Goal: Task Accomplishment & Management: Use online tool/utility

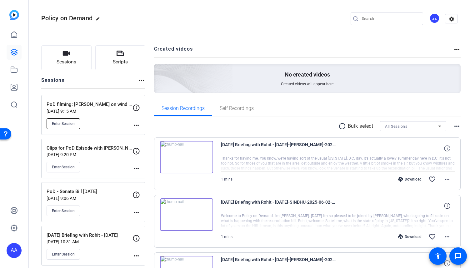
click at [70, 124] on span "Enter Session" at bounding box center [63, 123] width 23 height 5
click at [135, 168] on mat-icon "more_horiz" at bounding box center [137, 169] width 8 height 8
click at [145, 177] on span "Edit Session" at bounding box center [152, 177] width 28 height 8
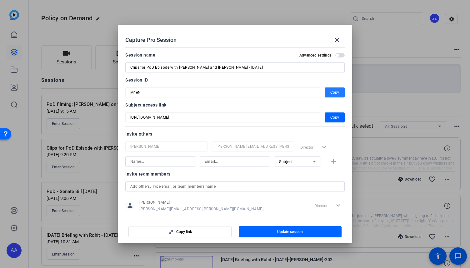
click at [326, 93] on span "button" at bounding box center [335, 92] width 20 height 15
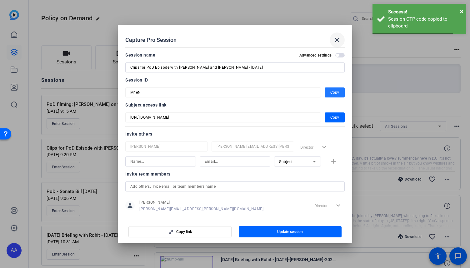
click at [333, 41] on span at bounding box center [337, 40] width 15 height 15
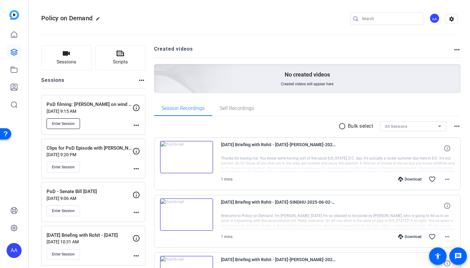
click at [65, 122] on span "Enter Session" at bounding box center [63, 123] width 23 height 5
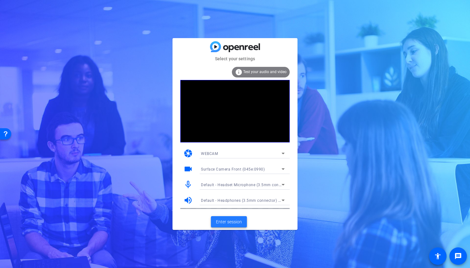
click at [224, 223] on span "Enter session" at bounding box center [229, 222] width 26 height 7
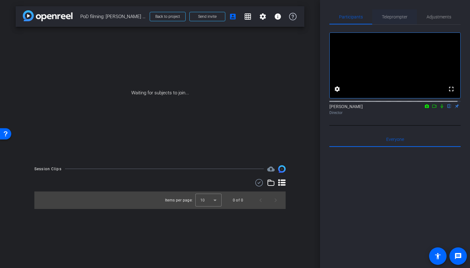
click at [388, 18] on span "Teleprompter" at bounding box center [395, 17] width 26 height 4
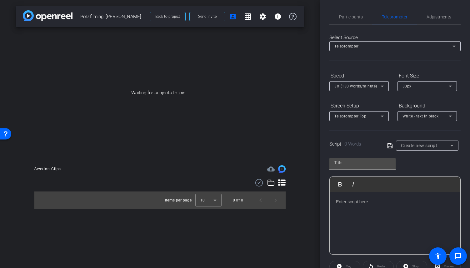
click at [381, 211] on div at bounding box center [395, 223] width 131 height 63
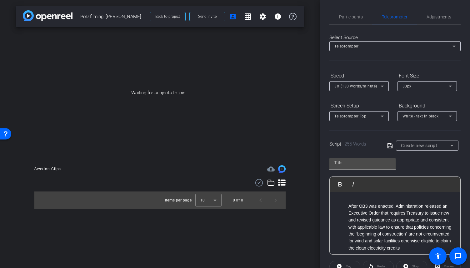
click at [346, 207] on ul "After OB3 was enacted, Administration released an Executive Order that requires…" at bounding box center [395, 227] width 118 height 49
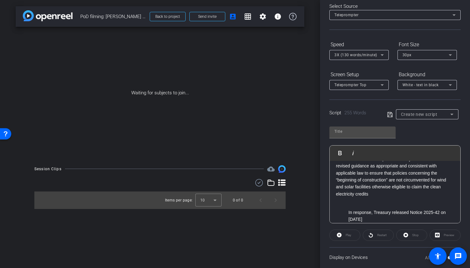
scroll to position [31, 0]
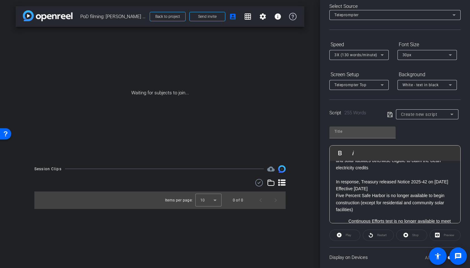
scroll to position [63, 0]
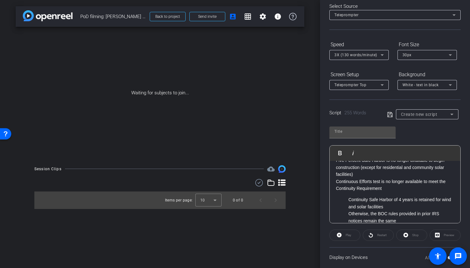
scroll to position [94, 0]
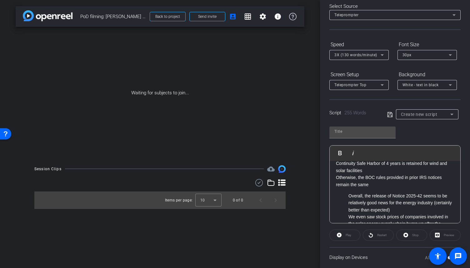
scroll to position [125, 0]
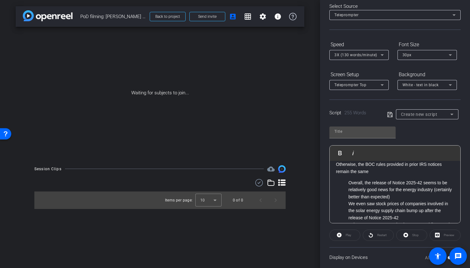
click at [348, 188] on ul "Overall, the release of Notice 2025-42 seems to be relatively good news for the…" at bounding box center [395, 270] width 118 height 182
click at [348, 207] on div "After OB3 was enacted, Administration released an Executive Order that requires…" at bounding box center [395, 204] width 131 height 336
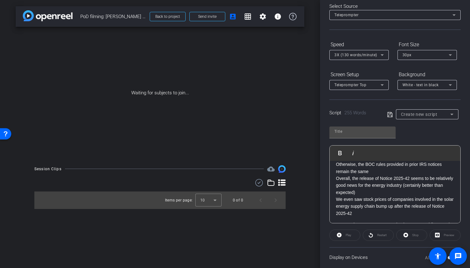
scroll to position [156, 0]
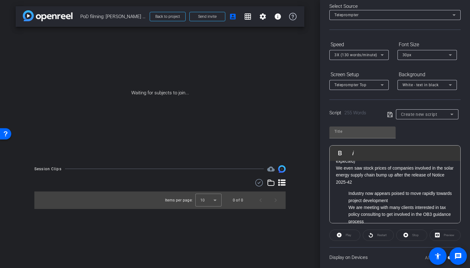
click at [348, 199] on ul "Industry now appears poised to move rapidly towards project development We are …" at bounding box center [395, 260] width 118 height 140
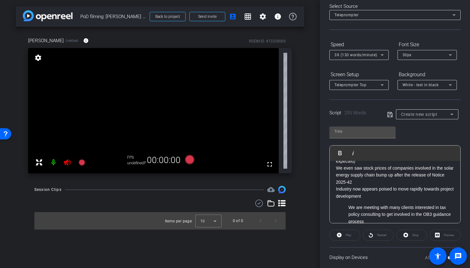
click at [348, 215] on ul "We are meeting with many clients interested in tax policy consulting to get inv…" at bounding box center [395, 267] width 118 height 126
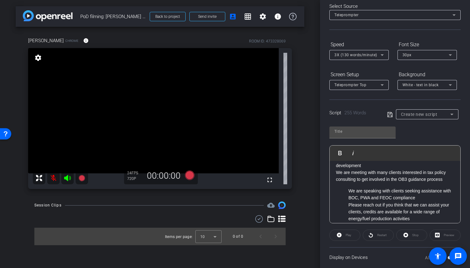
scroll to position [188, 0]
click at [349, 198] on p "We are speaking with clients seeking assistance with BOC, PWA and FEOC complian…" at bounding box center [401, 194] width 106 height 14
click at [347, 211] on ul "Please reach out if you think that we can assist your clients, credits are avai…" at bounding box center [395, 246] width 118 height 91
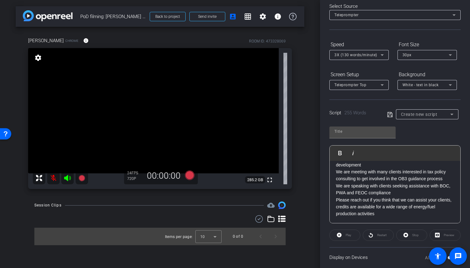
click at [54, 178] on mat-icon at bounding box center [53, 178] width 13 height 13
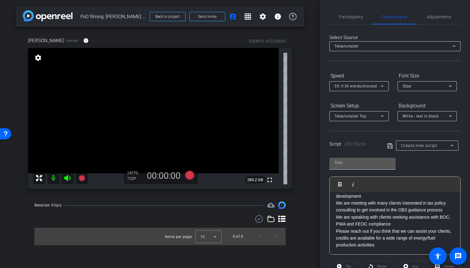
click at [366, 163] on input "text" at bounding box center [362, 163] width 56 height 8
click at [390, 143] on icon at bounding box center [389, 145] width 5 height 5
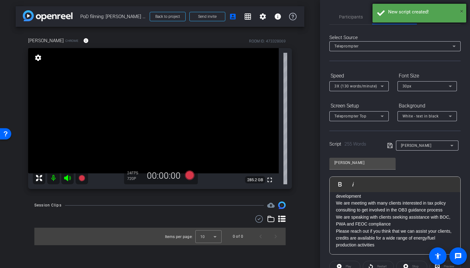
click at [461, 12] on span "×" at bounding box center [461, 12] width 3 height 8
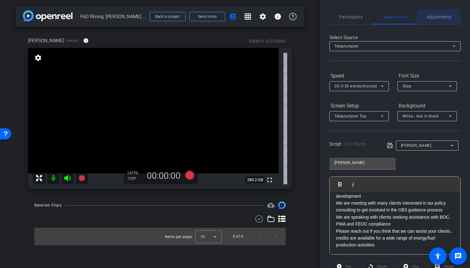
click at [443, 18] on span "Adjustments" at bounding box center [439, 17] width 25 height 4
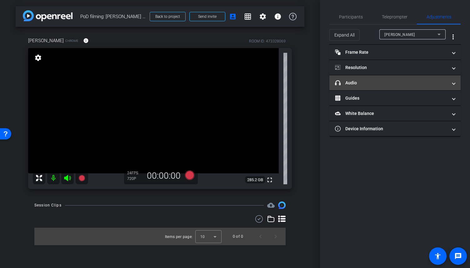
click at [365, 81] on mat-panel-title "headphone icon Audio" at bounding box center [391, 83] width 113 height 7
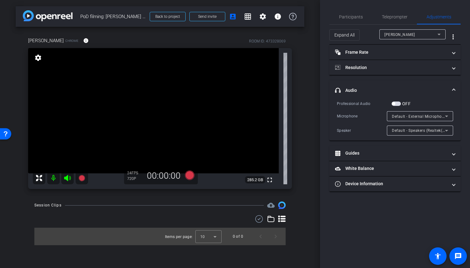
click at [418, 116] on span "Default - External Microphone (Realtek(R) Audio)" at bounding box center [436, 116] width 88 height 5
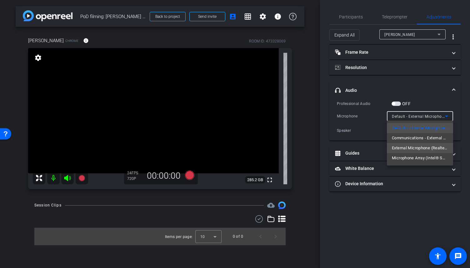
click at [418, 147] on span "External Microphone (Realtek(R) Audio)" at bounding box center [420, 148] width 56 height 8
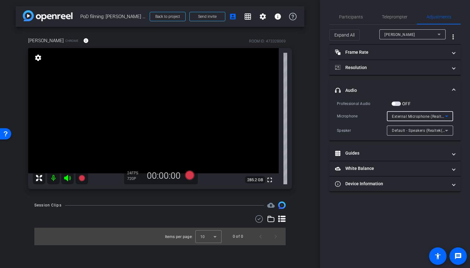
click at [448, 118] on icon at bounding box center [447, 117] width 8 height 8
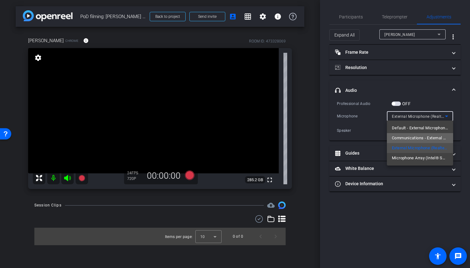
click at [425, 135] on span "Communications - External Microphone (Realtek(R) Audio)" at bounding box center [420, 138] width 56 height 8
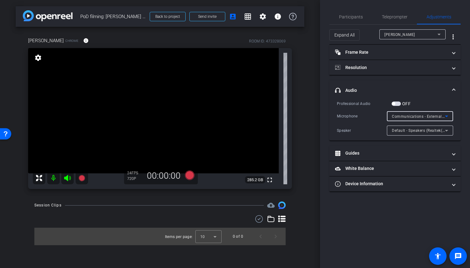
click at [445, 117] on icon at bounding box center [447, 117] width 8 height 8
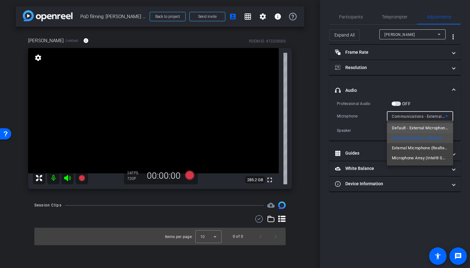
click at [424, 130] on span "Default - External Microphone (Realtek(R) Audio)" at bounding box center [420, 128] width 56 height 8
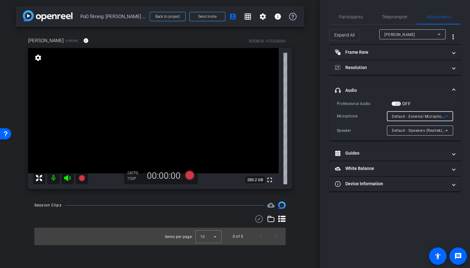
click at [446, 116] on icon at bounding box center [446, 117] width 3 height 2
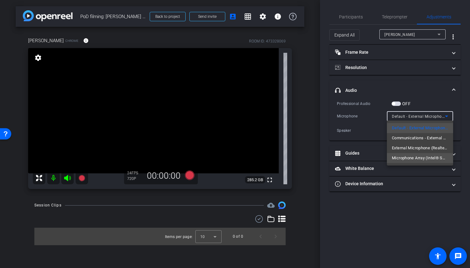
click at [427, 158] on span "Microphone Array (Intel® Smart Sound Technology (Intel® SST))" at bounding box center [420, 158] width 56 height 8
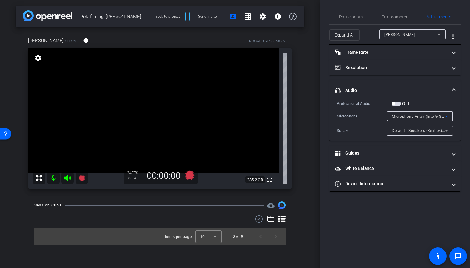
click at [447, 116] on icon at bounding box center [446, 117] width 3 height 2
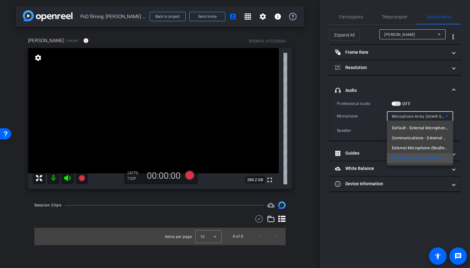
click at [422, 137] on span "Communications - External Microphone (Realtek(R) Audio)" at bounding box center [420, 138] width 56 height 8
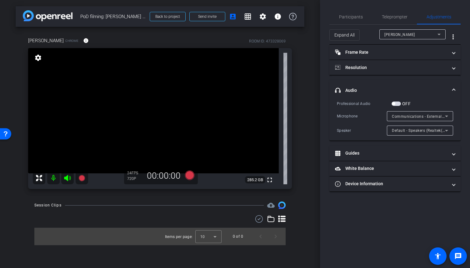
click at [367, 131] on div "Speaker" at bounding box center [362, 131] width 50 height 6
click at [353, 20] on span "Participants" at bounding box center [351, 16] width 24 height 15
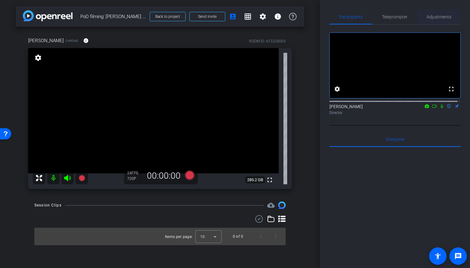
click at [430, 16] on span "Adjustments" at bounding box center [439, 17] width 25 height 4
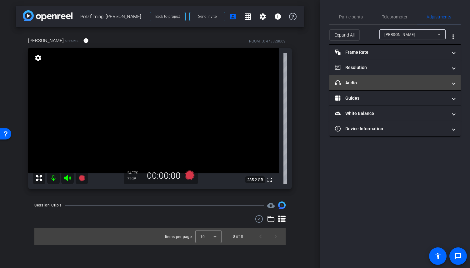
click at [456, 85] on mat-expansion-panel-header "headphone icon Audio" at bounding box center [394, 82] width 131 height 15
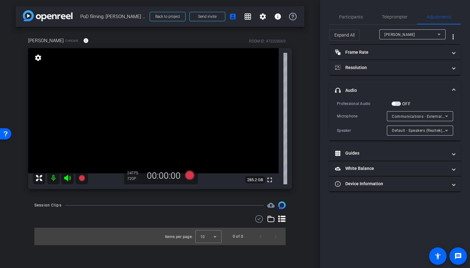
click at [444, 117] on icon at bounding box center [447, 117] width 8 height 8
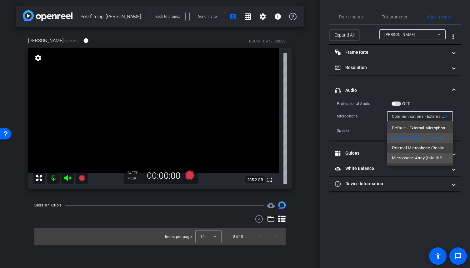
click at [423, 158] on span "Microphone Array (Intel® Smart Sound Technology (Intel® SST))" at bounding box center [420, 158] width 56 height 8
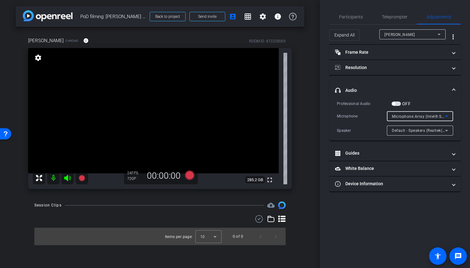
click at [448, 116] on icon at bounding box center [447, 117] width 8 height 8
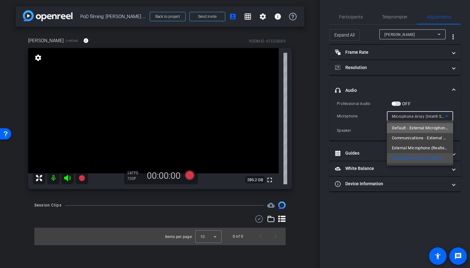
click at [433, 127] on span "Default - External Microphone (Realtek(R) Audio)" at bounding box center [420, 128] width 56 height 8
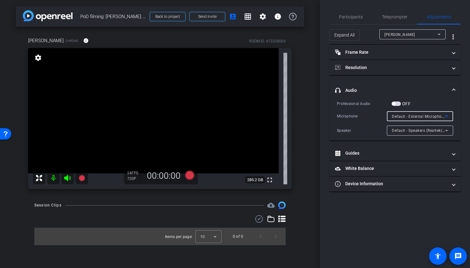
click at [449, 116] on icon at bounding box center [447, 117] width 8 height 8
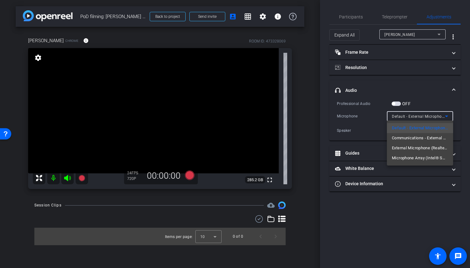
click at [470, 115] on div at bounding box center [235, 134] width 470 height 268
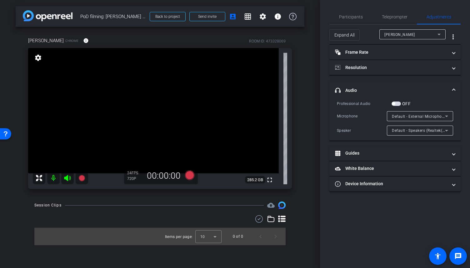
click at [448, 115] on icon at bounding box center [447, 117] width 8 height 8
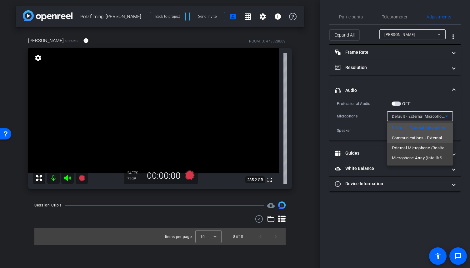
click at [443, 137] on span "Communications - External Microphone (Realtek(R) Audio)" at bounding box center [420, 138] width 56 height 8
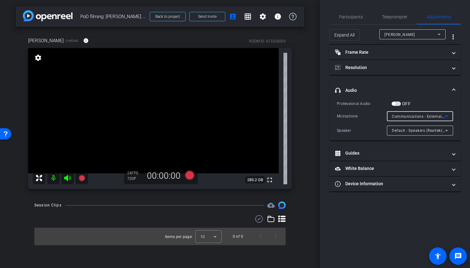
click at [448, 115] on icon at bounding box center [447, 117] width 8 height 8
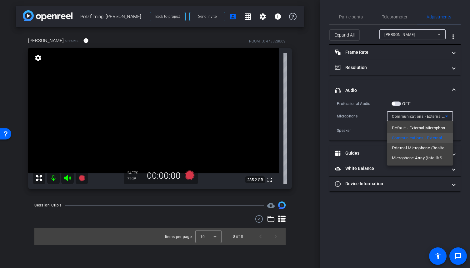
click at [434, 148] on span "External Microphone (Realtek(R) Audio)" at bounding box center [420, 148] width 56 height 8
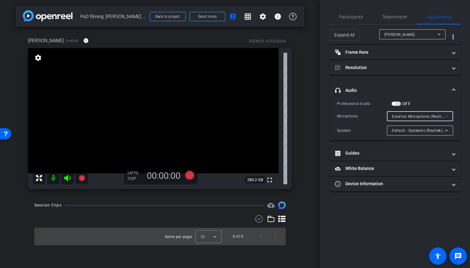
click at [449, 117] on icon at bounding box center [447, 117] width 8 height 8
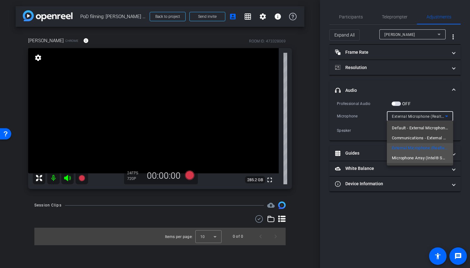
click at [443, 157] on span "Microphone Array (Intel® Smart Sound Technology (Intel® SST))" at bounding box center [420, 158] width 56 height 8
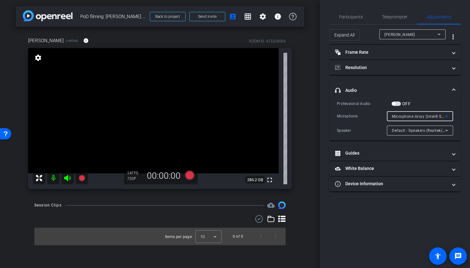
click at [447, 129] on icon at bounding box center [447, 131] width 8 height 8
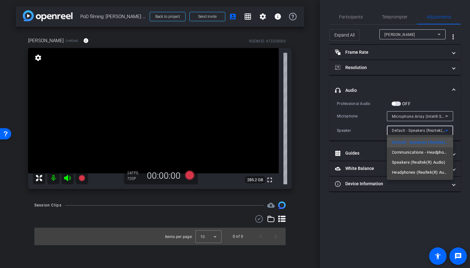
click at [466, 113] on div at bounding box center [235, 134] width 470 height 268
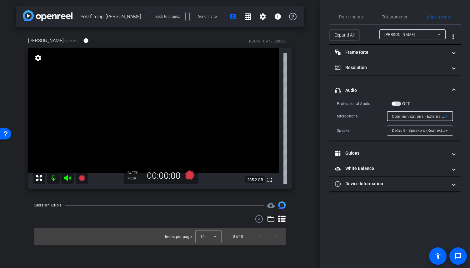
click at [439, 118] on span "Communications - External Microphone (Realtek(R) Audio)" at bounding box center [445, 116] width 107 height 5
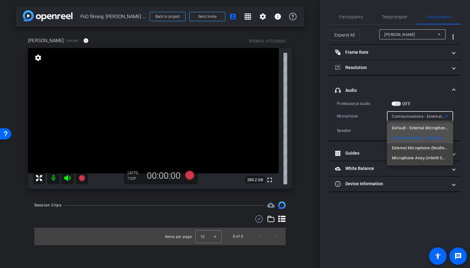
click at [428, 127] on span "Default - External Microphone (Realtek(R) Audio)" at bounding box center [420, 128] width 56 height 8
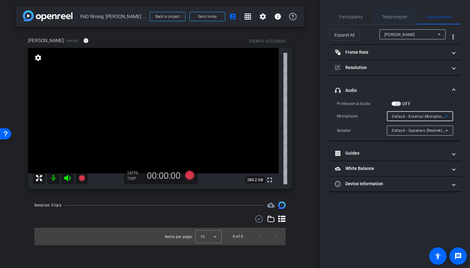
click at [392, 15] on span "Teleprompter" at bounding box center [395, 17] width 26 height 4
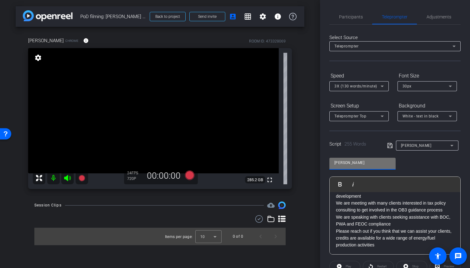
click at [340, 163] on input "jenifer" at bounding box center [362, 163] width 56 height 8
click at [363, 162] on input "jeniffer" at bounding box center [362, 163] width 56 height 8
type input "jeniffer 8.29.25"
click at [390, 145] on icon at bounding box center [390, 146] width 6 height 8
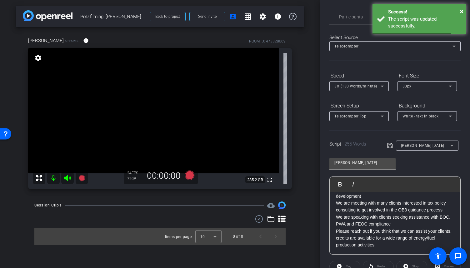
click at [424, 162] on div "jeniffer 8.29.25 Play Play from this location Play Selected Play and display th…" at bounding box center [394, 204] width 131 height 102
click at [346, 20] on span "Participants" at bounding box center [351, 16] width 24 height 15
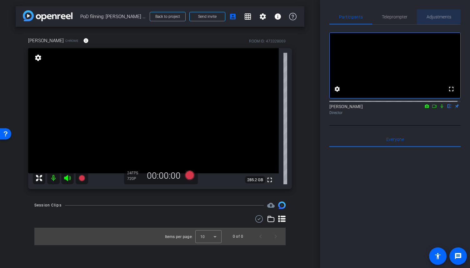
drag, startPoint x: 433, startPoint y: 15, endPoint x: 433, endPoint y: 22, distance: 6.3
click at [433, 15] on span "Adjustments" at bounding box center [439, 17] width 25 height 4
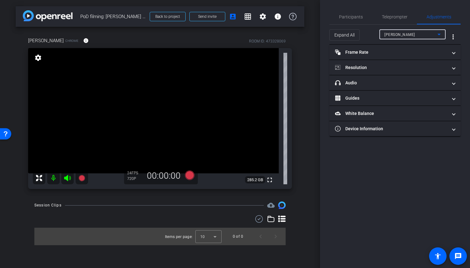
click at [442, 35] on icon at bounding box center [439, 35] width 8 height 8
click at [419, 46] on mat-option "Sindhu Blume" at bounding box center [412, 47] width 66 height 10
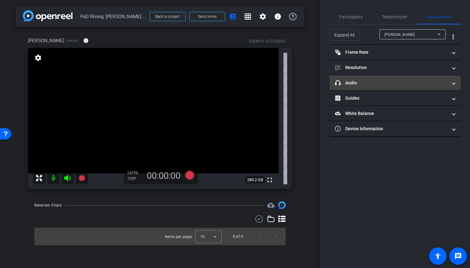
click at [451, 85] on span "headphone icon Audio" at bounding box center [394, 83] width 118 height 7
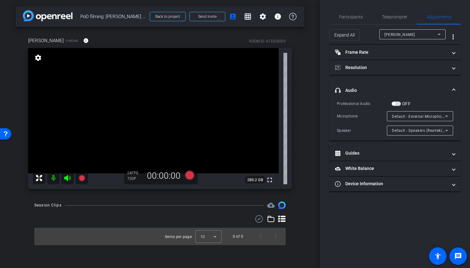
click at [449, 115] on icon at bounding box center [447, 117] width 8 height 8
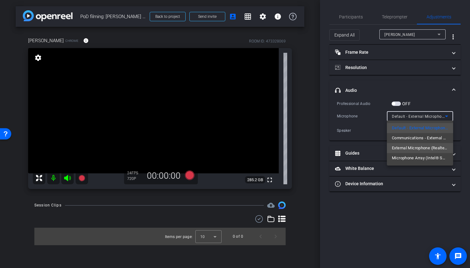
click at [436, 146] on span "External Microphone (Realtek(R) Audio)" at bounding box center [420, 148] width 56 height 8
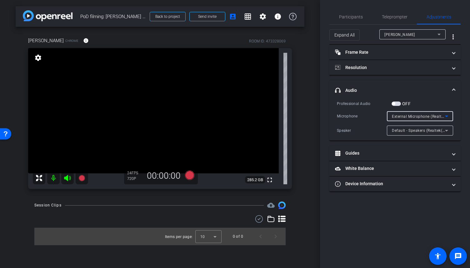
click at [448, 115] on icon at bounding box center [447, 117] width 8 height 8
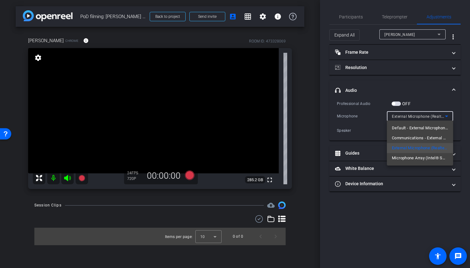
click at [431, 164] on div "Default - External Microphone (Realtek(R) Audio) Communications - External Micr…" at bounding box center [420, 143] width 66 height 45
click at [431, 163] on mat-option "Microphone Array (Intel® Smart Sound Technology (Intel® SST))" at bounding box center [420, 158] width 66 height 10
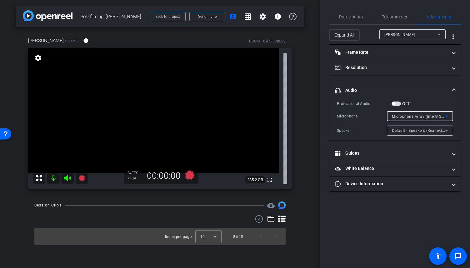
click at [448, 117] on icon at bounding box center [447, 117] width 8 height 8
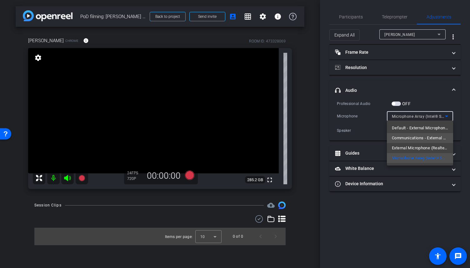
click at [432, 136] on span "Communications - External Microphone (Realtek(R) Audio)" at bounding box center [420, 138] width 56 height 8
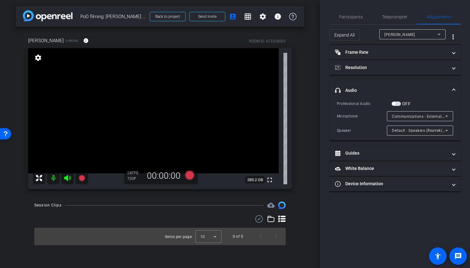
click at [398, 103] on span "button" at bounding box center [396, 104] width 9 height 4
click at [398, 103] on span "button" at bounding box center [397, 103] width 3 height 3
click at [390, 15] on span "Teleprompter" at bounding box center [395, 17] width 26 height 4
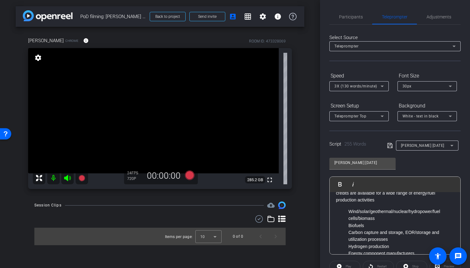
scroll to position [219, 0]
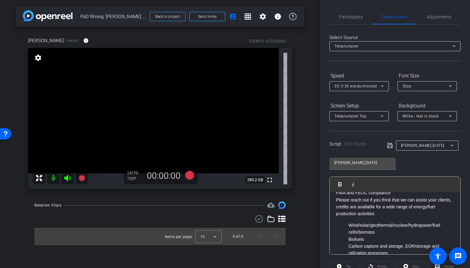
click at [347, 233] on ul "Wind/solar/geothermal/nuclear/hydropower/fuel cells/biomass Biofuels Carbon cap…" at bounding box center [395, 257] width 118 height 70
click at [347, 245] on ul "Biofuels Carbon capture and storage, EOR/storage and utilization processes Hydr…" at bounding box center [395, 264] width 118 height 56
click at [348, 250] on ul "Carbon capture and storage, EOR/storage and utilization processes Hydrogen prod…" at bounding box center [395, 267] width 118 height 49
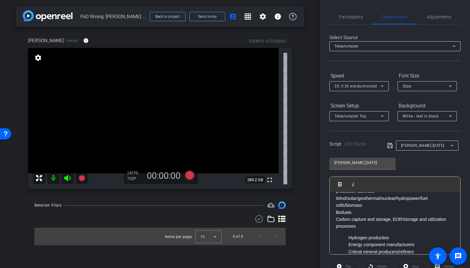
scroll to position [250, 0]
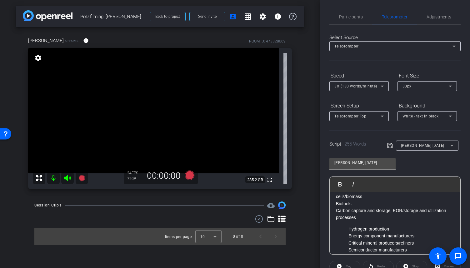
click at [348, 237] on ul "Hydrogen production Energy component manufacturers Critical mineral producers/r…" at bounding box center [395, 243] width 118 height 35
click at [346, 243] on ul "Energy component manufacturers Critical mineral producers/refiners Semiconducto…" at bounding box center [395, 247] width 118 height 28
click at [349, 247] on p "Critical mineral producers/refiners" at bounding box center [401, 243] width 106 height 7
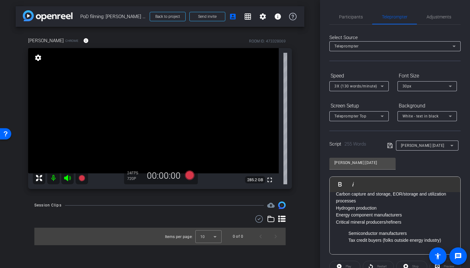
click at [348, 233] on ul "Semiconductor manufacturers Tax credit buyers (folks outside energy industry)" at bounding box center [395, 237] width 118 height 14
click at [348, 241] on p "Tax credit buyers (folks outside energy industry)" at bounding box center [401, 240] width 106 height 7
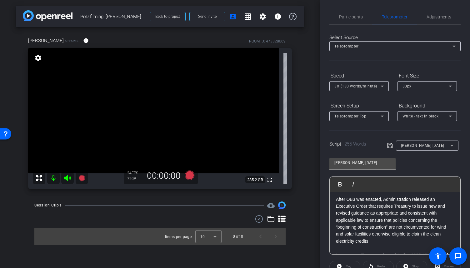
scroll to position [0, 0]
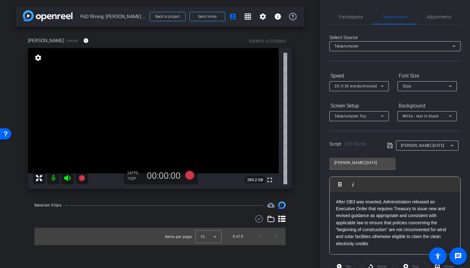
click at [52, 177] on mat-icon at bounding box center [53, 178] width 13 height 13
click at [378, 87] on div "3X (130 words/minute)" at bounding box center [357, 86] width 46 height 8
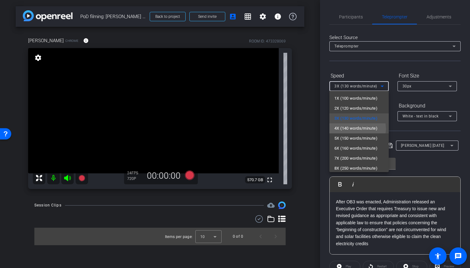
click at [352, 129] on span "4X (140 words/minute)" at bounding box center [355, 129] width 43 height 8
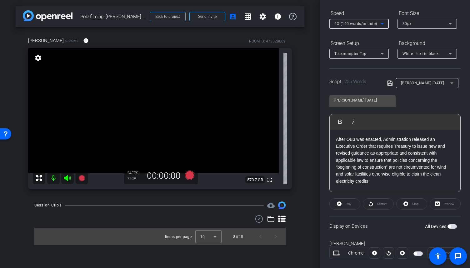
scroll to position [73, 0]
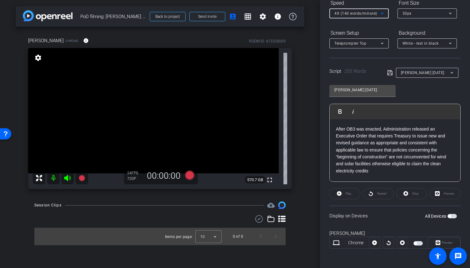
click at [416, 243] on span "button" at bounding box center [418, 243] width 9 height 4
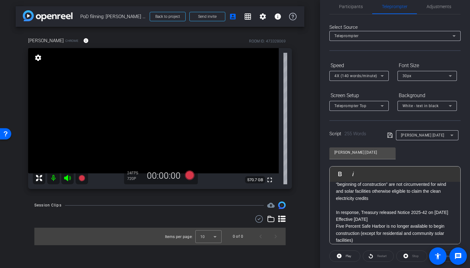
scroll to position [0, 0]
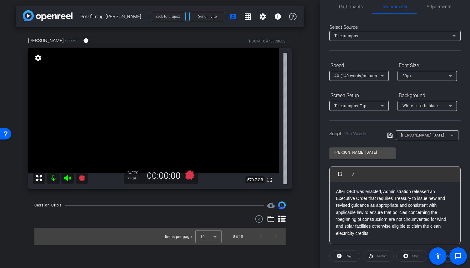
click at [384, 107] on icon at bounding box center [383, 106] width 8 height 8
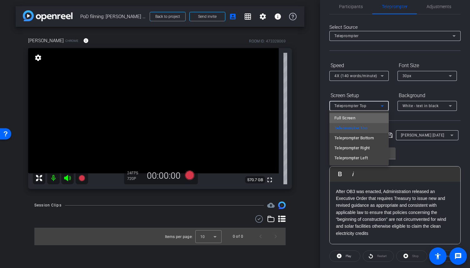
click at [371, 117] on mat-option "Full Screen" at bounding box center [358, 118] width 59 height 10
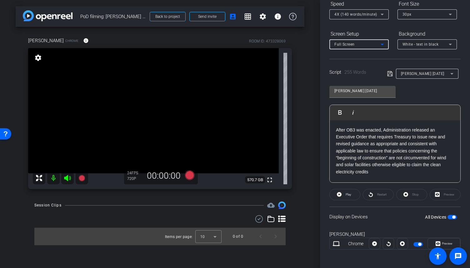
scroll to position [73, 0]
click at [436, 241] on icon at bounding box center [438, 243] width 5 height 5
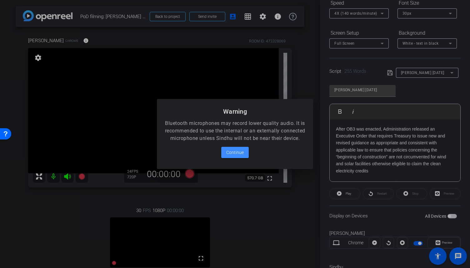
click at [230, 156] on span "Continue" at bounding box center [235, 153] width 18 height 8
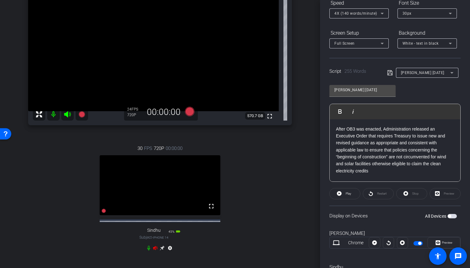
scroll to position [63, 0]
click at [153, 250] on icon at bounding box center [155, 247] width 5 height 5
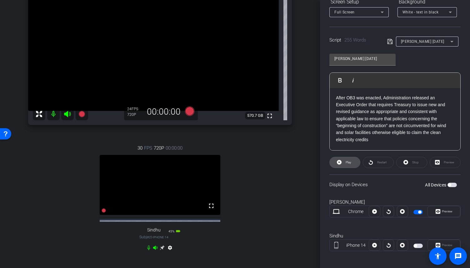
click at [348, 161] on span "Play" at bounding box center [349, 162] width 6 height 3
click at [353, 160] on span at bounding box center [344, 162] width 31 height 15
click at [370, 160] on icon at bounding box center [371, 162] width 5 height 8
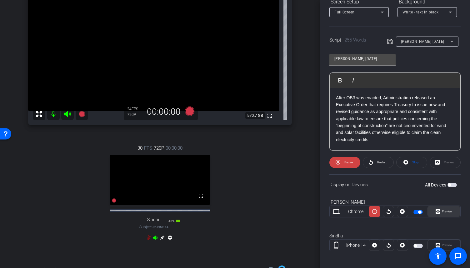
click at [444, 212] on span "Preview" at bounding box center [447, 211] width 11 height 3
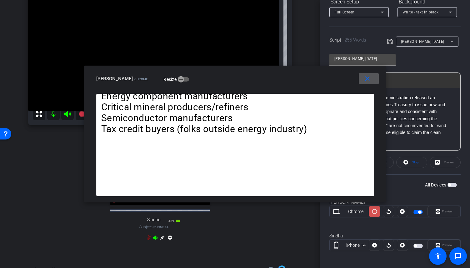
click at [375, 213] on icon at bounding box center [374, 211] width 5 height 9
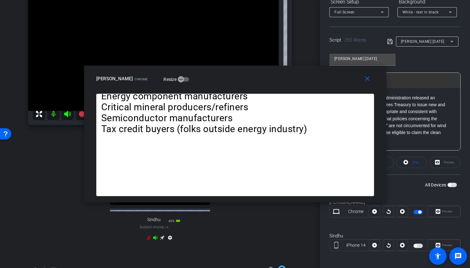
click at [375, 213] on icon at bounding box center [374, 211] width 5 height 9
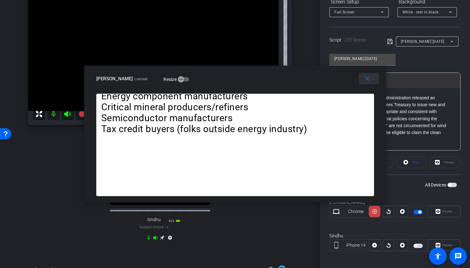
click at [371, 81] on span at bounding box center [369, 78] width 20 height 15
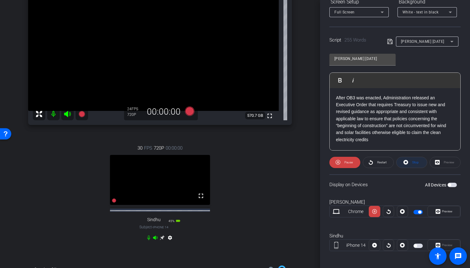
click at [404, 163] on icon at bounding box center [406, 162] width 5 height 5
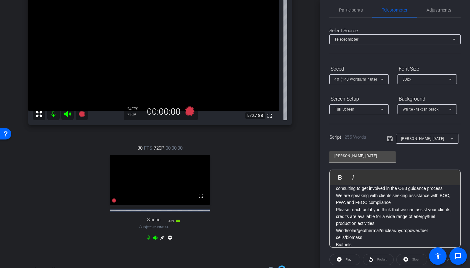
scroll to position [0, 0]
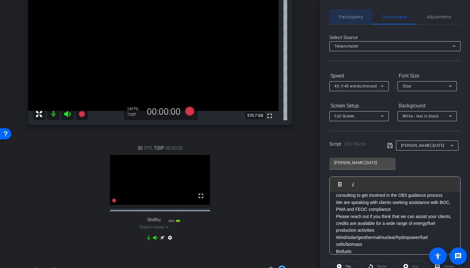
click at [351, 13] on span "Participants" at bounding box center [351, 16] width 24 height 15
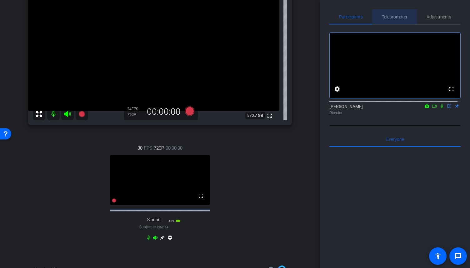
click at [401, 18] on span "Teleprompter" at bounding box center [395, 17] width 26 height 4
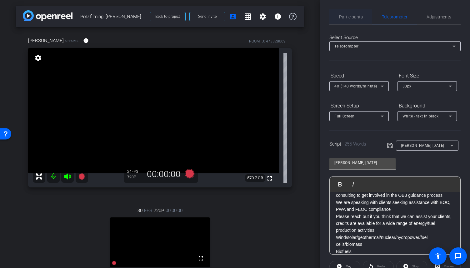
click at [354, 15] on span "Participants" at bounding box center [351, 17] width 24 height 4
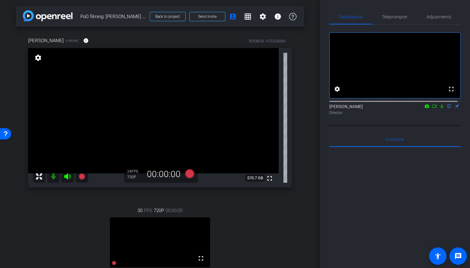
click at [439, 108] on icon at bounding box center [441, 106] width 5 height 4
click at [432, 108] on icon at bounding box center [434, 106] width 4 height 3
click at [440, 108] on icon at bounding box center [441, 105] width 3 height 3
click at [440, 108] on icon at bounding box center [441, 106] width 3 height 4
click at [398, 15] on span "Teleprompter" at bounding box center [395, 17] width 26 height 4
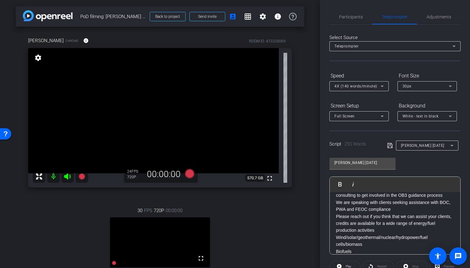
click at [386, 213] on p "We are speaking with clients seeking assistance with BOC, PWA and FEOC complian…" at bounding box center [395, 206] width 118 height 14
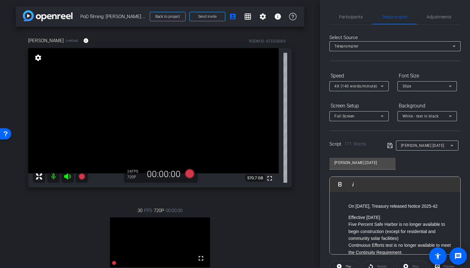
click at [346, 226] on ul "Effective September 2, 2025 Five Percent Safe Harbor is no longer available to …" at bounding box center [395, 270] width 118 height 112
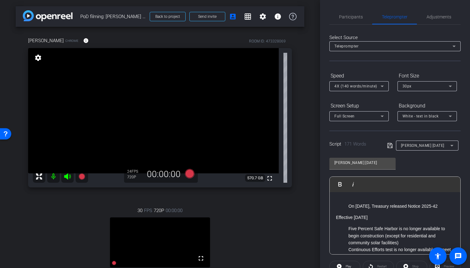
click at [349, 235] on p "Five Percent Safe Harbor is no longer available to begin construction (except f…" at bounding box center [401, 235] width 106 height 21
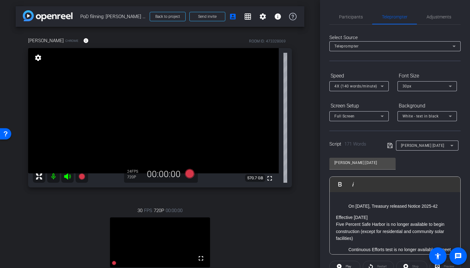
click at [347, 205] on ul "On August 15th, Treasury released Notice 2025-42" at bounding box center [395, 206] width 118 height 7
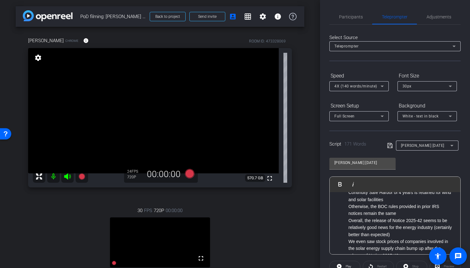
scroll to position [31, 0]
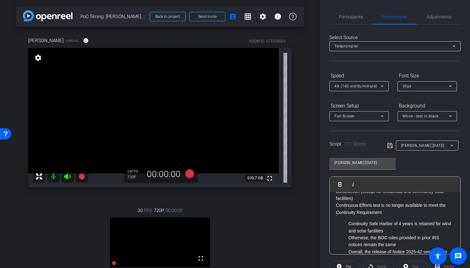
click at [348, 223] on ul "Continuity Safe Harbor of 4 years is retained for wind and solar facilities Oth…" at bounding box center [395, 255] width 118 height 70
click at [348, 237] on ul "Otherwise, the BOC rules provided in prior IRS notices remain the same Overall,…" at bounding box center [395, 262] width 118 height 56
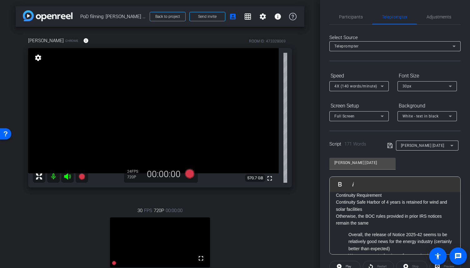
scroll to position [63, 0]
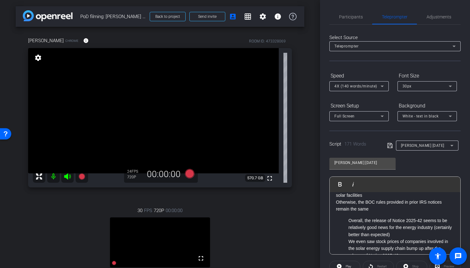
click at [348, 218] on ul "Overall, the release of Notice 2025-42 seems to be relatively good news for the…" at bounding box center [395, 238] width 118 height 42
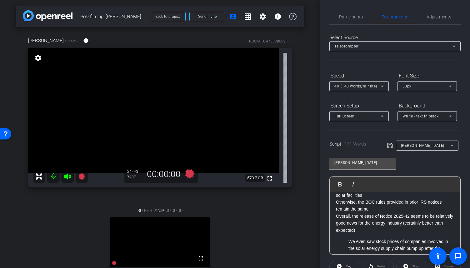
click at [348, 240] on p "We even saw stock prices of companies involved in the solar energy supply chain…" at bounding box center [401, 248] width 106 height 21
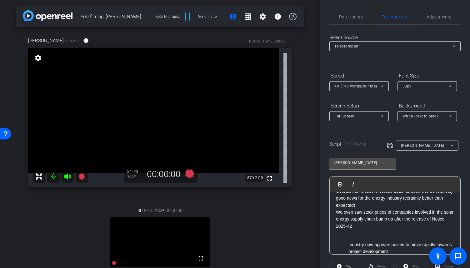
scroll to position [125, 0]
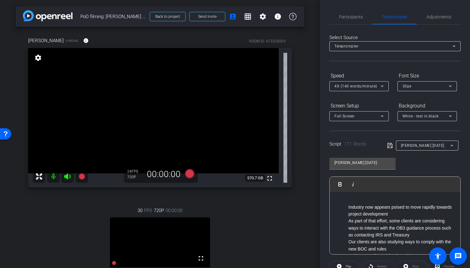
click at [348, 208] on ul "Industry now appears poised to move rapidly towards project development As part…" at bounding box center [395, 235] width 118 height 63
click at [349, 220] on p "As part of that effort, some clients are considering ways to interact with the …" at bounding box center [401, 228] width 106 height 21
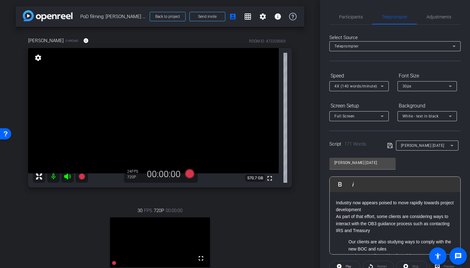
click at [348, 244] on p "Our clients are also studying ways to comply with the new BOC and rules" at bounding box center [401, 245] width 106 height 14
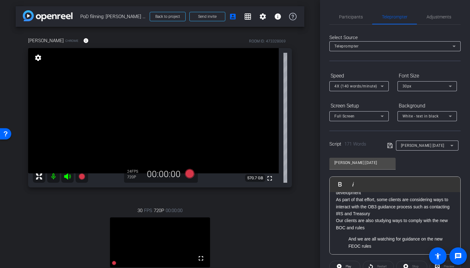
scroll to position [154, 0]
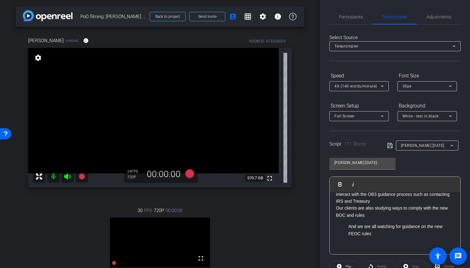
click at [347, 226] on ul "And we are all watching for guidance on the new FEOC rules" at bounding box center [395, 230] width 118 height 14
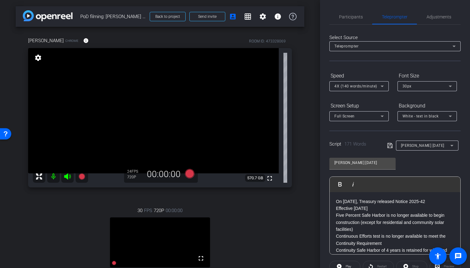
scroll to position [0, 0]
click at [384, 146] on div "Script 171 Words jeniffer 8.29.25" at bounding box center [394, 141] width 131 height 20
click at [387, 147] on icon at bounding box center [390, 146] width 6 height 8
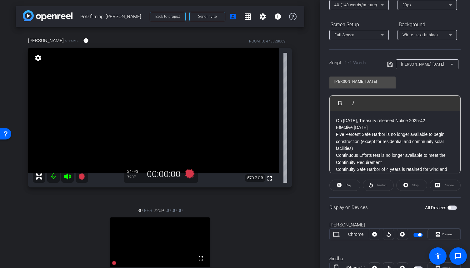
scroll to position [94, 0]
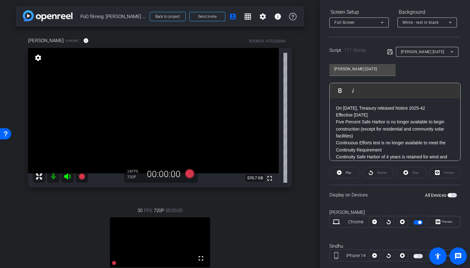
click at [417, 223] on span "button" at bounding box center [418, 222] width 9 height 4
click at [449, 221] on span "Preview" at bounding box center [447, 221] width 11 height 3
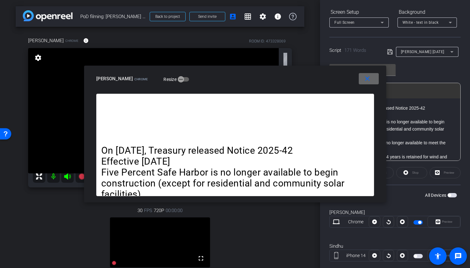
click at [367, 82] on mat-icon "close" at bounding box center [368, 79] width 8 height 8
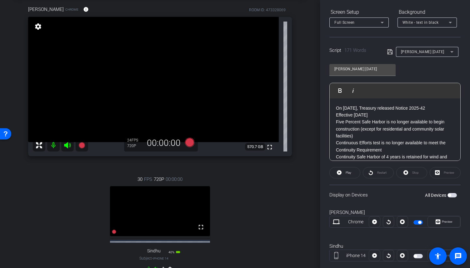
scroll to position [63, 0]
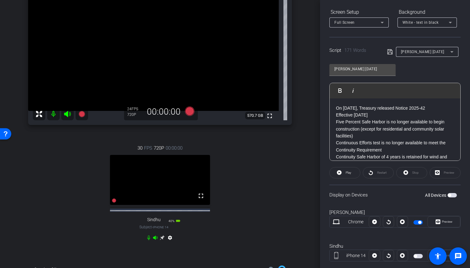
click at [171, 243] on mat-icon "settings" at bounding box center [170, 239] width 8 height 8
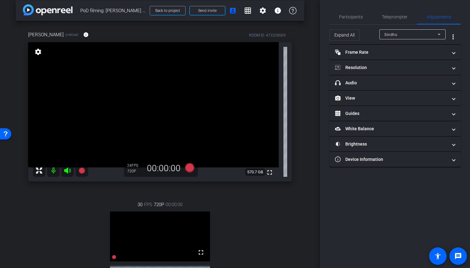
scroll to position [0, 0]
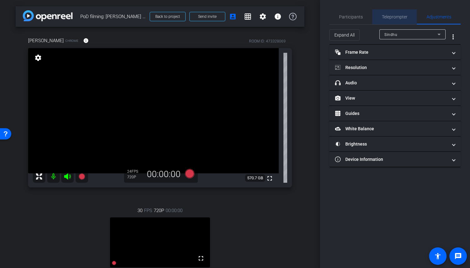
click at [391, 16] on span "Teleprompter" at bounding box center [395, 17] width 26 height 4
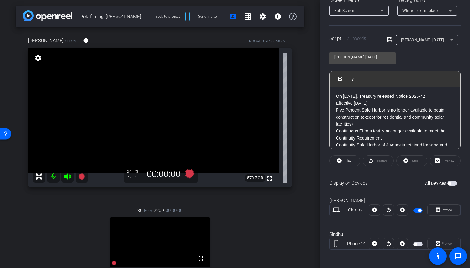
scroll to position [106, 0]
click at [82, 178] on icon at bounding box center [81, 176] width 6 height 6
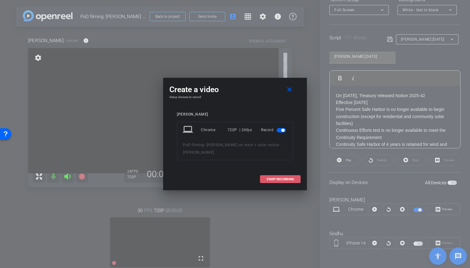
click at [277, 178] on span "START RECORDING" at bounding box center [281, 179] width 28 height 3
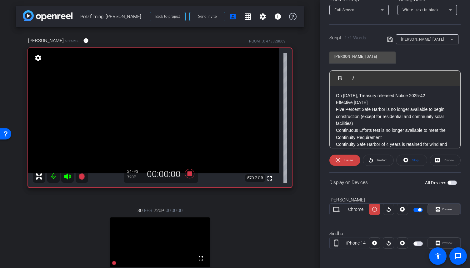
click at [446, 210] on span "Preview" at bounding box center [447, 209] width 11 height 3
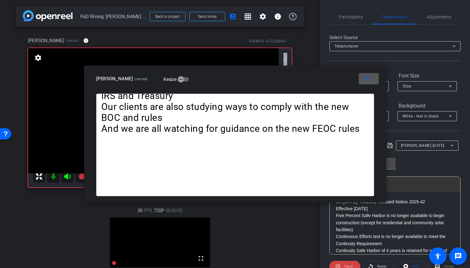
scroll to position [0, 0]
click at [361, 17] on span "Participants" at bounding box center [351, 17] width 24 height 4
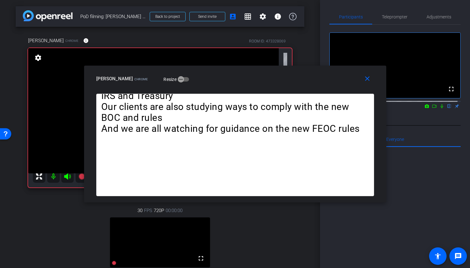
click at [432, 108] on icon at bounding box center [434, 106] width 5 height 4
click at [447, 108] on icon at bounding box center [449, 106] width 5 height 4
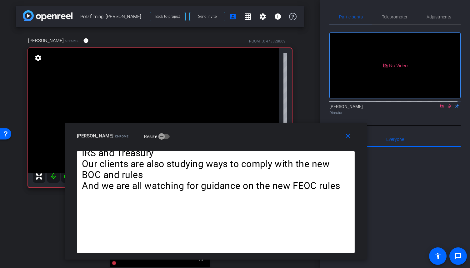
drag, startPoint x: 305, startPoint y: 78, endPoint x: 286, endPoint y: 135, distance: 60.4
click at [286, 135] on div "Jennifer Bernardini Chrome Resize" at bounding box center [218, 135] width 283 height 11
click at [349, 135] on mat-icon "close" at bounding box center [348, 136] width 8 height 8
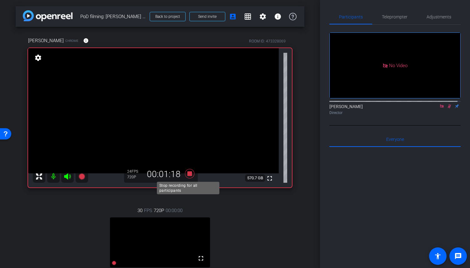
click at [192, 175] on icon at bounding box center [189, 173] width 15 height 11
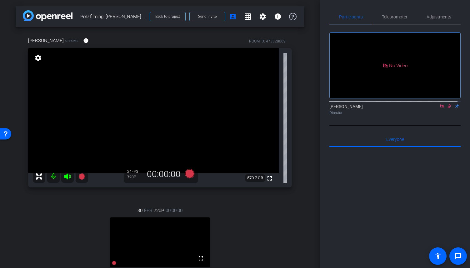
click at [440, 108] on icon at bounding box center [441, 105] width 3 height 3
click at [439, 108] on icon at bounding box center [441, 106] width 5 height 4
click at [401, 18] on span "Teleprompter" at bounding box center [395, 17] width 26 height 4
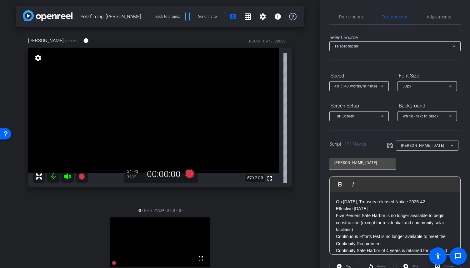
click at [343, 17] on span "Participants" at bounding box center [351, 17] width 24 height 4
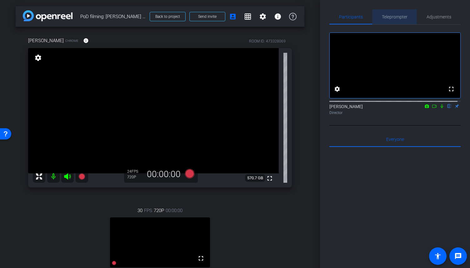
click at [397, 16] on span "Teleprompter" at bounding box center [395, 17] width 26 height 4
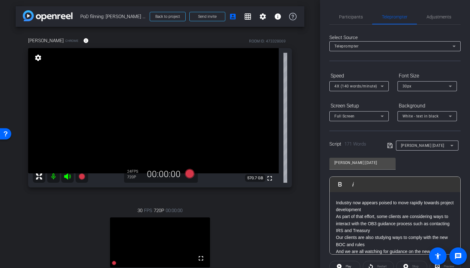
scroll to position [146, 0]
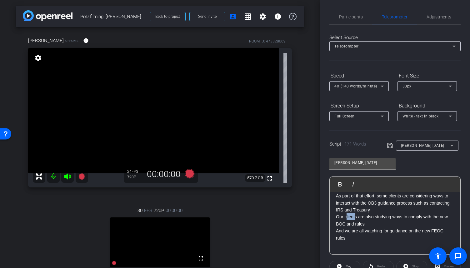
drag, startPoint x: 356, startPoint y: 215, endPoint x: 346, endPoint y: 216, distance: 10.0
click at [346, 216] on p "Our clients are also studying ways to comply with the new BOC and rules" at bounding box center [395, 220] width 118 height 14
click at [349, 217] on p "Our co,panies are also studying ways to comply with the new BOC and rules" at bounding box center [395, 220] width 118 height 14
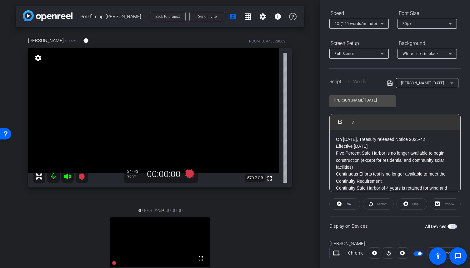
scroll to position [44, 0]
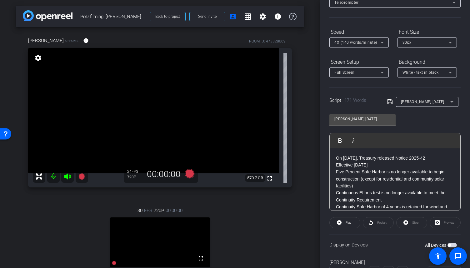
click at [391, 103] on span at bounding box center [391, 102] width 9 height 6
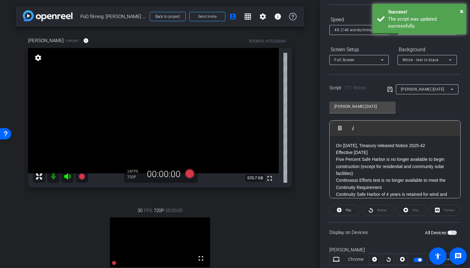
scroll to position [75, 0]
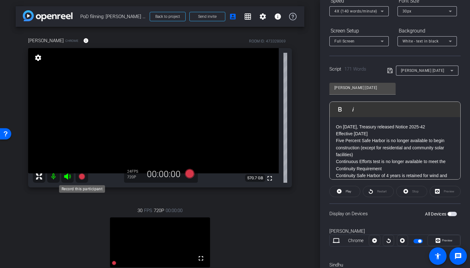
click at [81, 178] on icon at bounding box center [81, 176] width 6 height 6
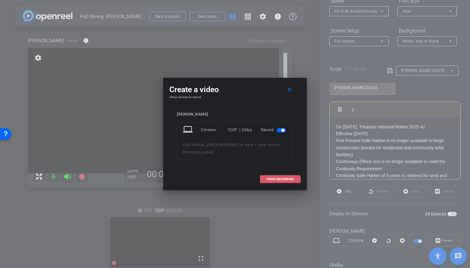
click at [283, 180] on span "START RECORDING" at bounding box center [281, 179] width 28 height 3
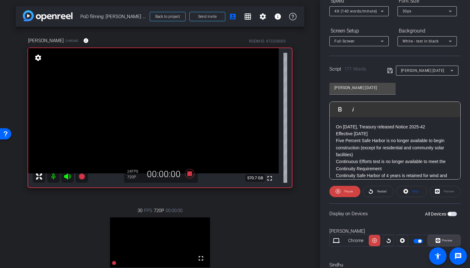
click at [448, 242] on span "Preview" at bounding box center [447, 240] width 11 height 3
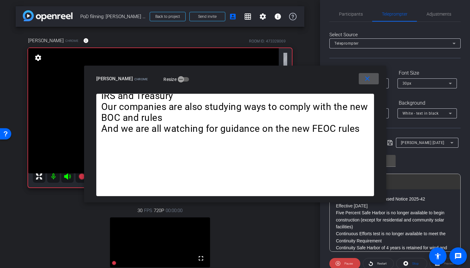
scroll to position [0, 0]
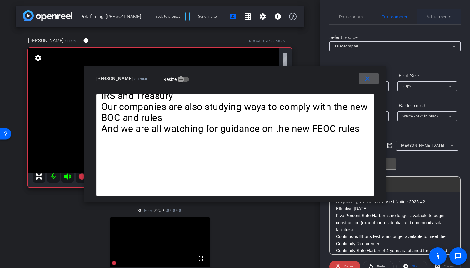
click at [433, 17] on span "Adjustments" at bounding box center [439, 17] width 25 height 4
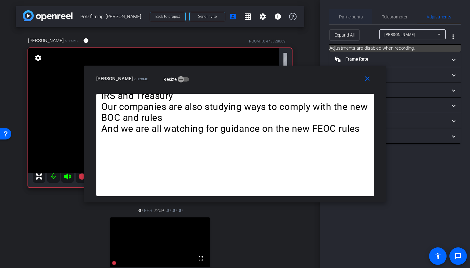
click at [361, 15] on span "Participants" at bounding box center [351, 17] width 24 height 4
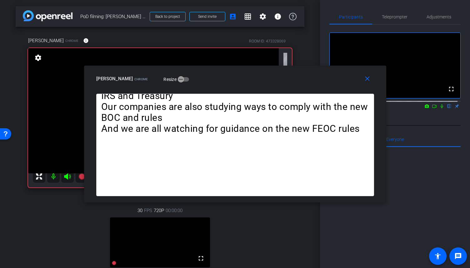
click at [439, 108] on icon at bounding box center [441, 106] width 5 height 4
click at [433, 108] on icon at bounding box center [434, 106] width 5 height 4
click at [396, 17] on span "Teleprompter" at bounding box center [395, 17] width 26 height 4
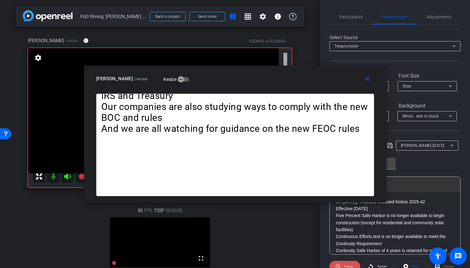
click at [349, 265] on span "Pause" at bounding box center [348, 266] width 8 height 3
click at [349, 265] on span "Play" at bounding box center [349, 266] width 6 height 3
click at [368, 80] on mat-icon "close" at bounding box center [368, 79] width 8 height 8
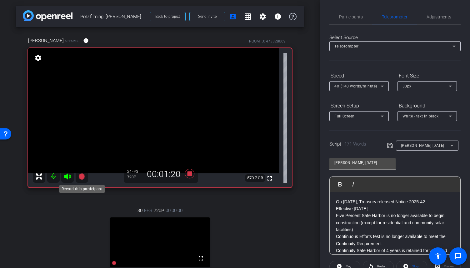
click at [84, 175] on icon at bounding box center [81, 176] width 6 height 6
click at [187, 175] on icon at bounding box center [189, 173] width 9 height 9
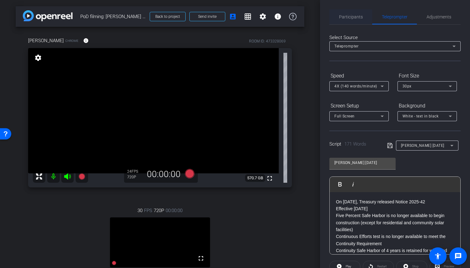
click at [343, 18] on span "Participants" at bounding box center [351, 17] width 24 height 4
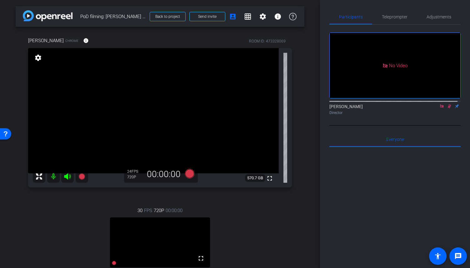
click at [439, 106] on icon at bounding box center [441, 106] width 5 height 4
click at [439, 108] on icon at bounding box center [441, 106] width 5 height 4
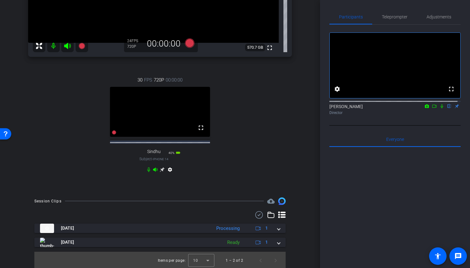
scroll to position [148, 0]
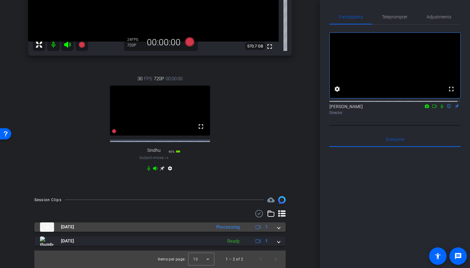
click at [275, 231] on mat-expansion-panel-header "Aug 29, 2025 Processing 1" at bounding box center [159, 227] width 251 height 9
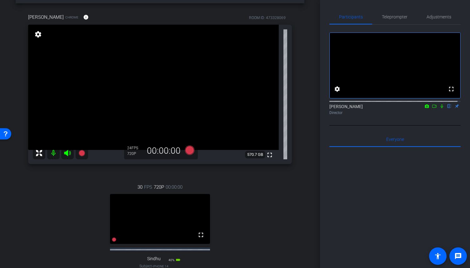
scroll to position [23, 0]
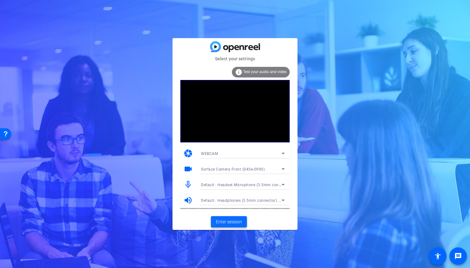
click at [234, 221] on span "Enter session" at bounding box center [229, 222] width 26 height 7
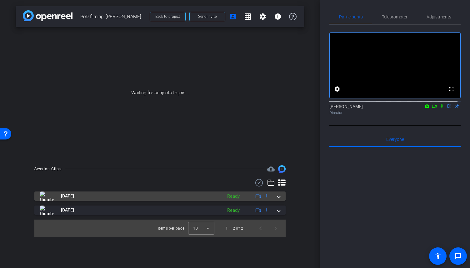
click at [279, 197] on span at bounding box center [279, 196] width 3 height 7
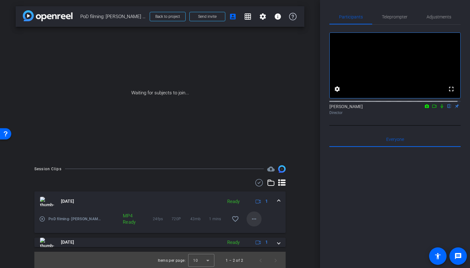
click at [252, 218] on mat-icon "more_horiz" at bounding box center [254, 219] width 8 height 8
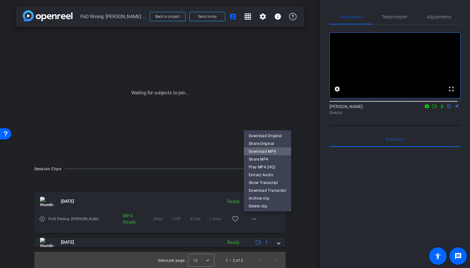
click at [266, 150] on span "Download MP4" at bounding box center [268, 152] width 38 height 8
